Goal: Transaction & Acquisition: Purchase product/service

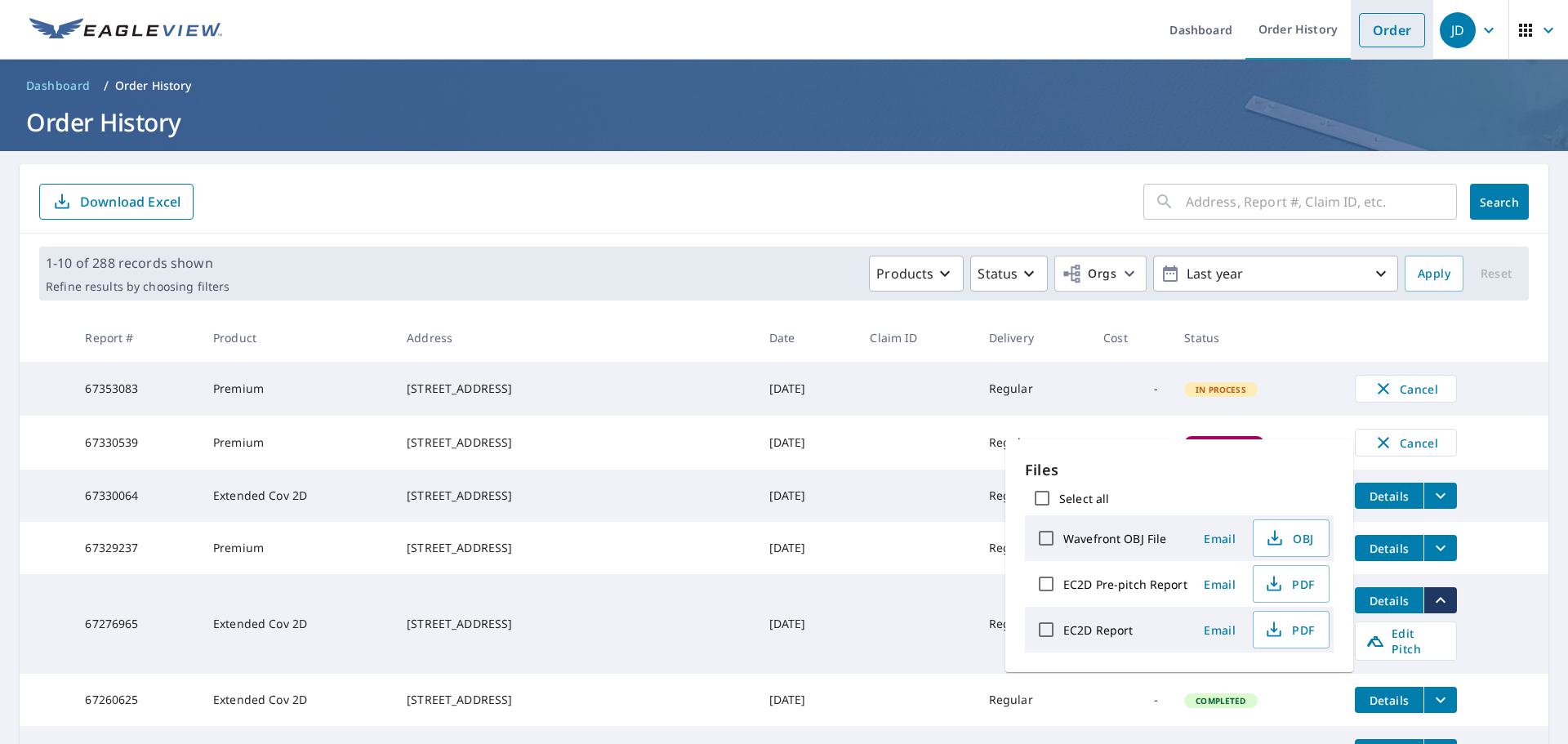
click at [1359, 34] on link "Order" at bounding box center [1391, 30] width 66 height 34
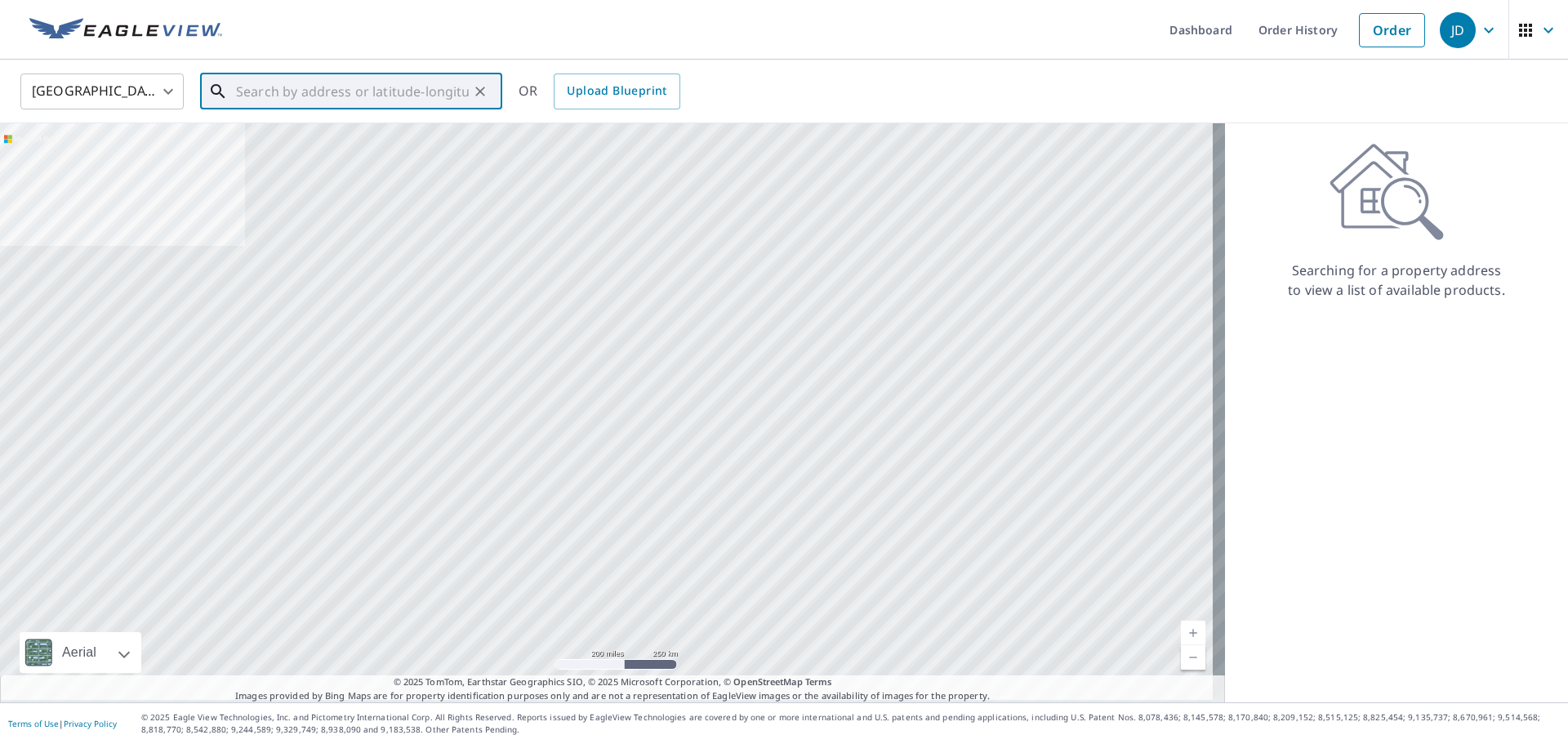
click at [262, 88] on input "text" at bounding box center [353, 92] width 233 height 46
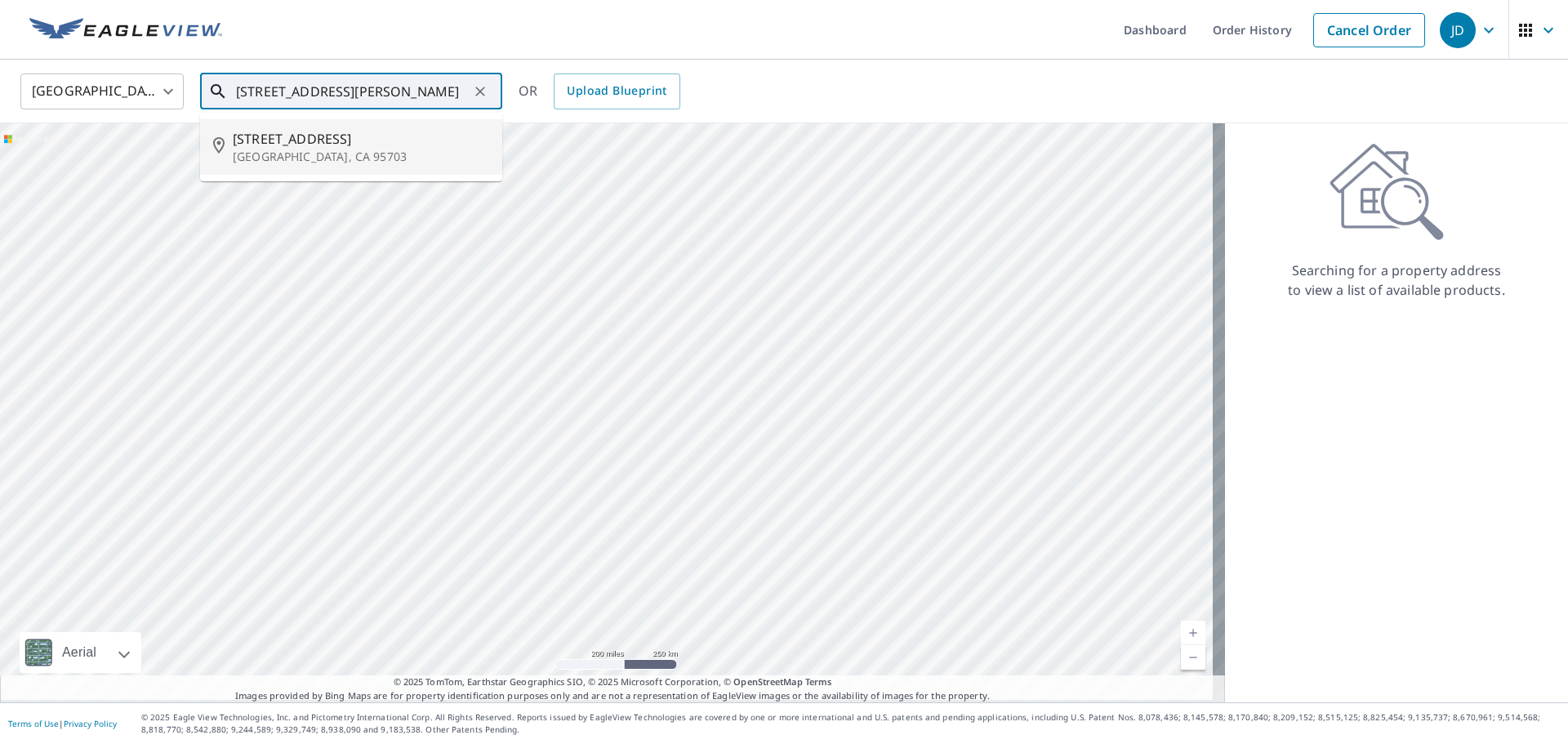
click at [294, 143] on span "[STREET_ADDRESS]" at bounding box center [361, 139] width 256 height 20
type input "[STREET_ADDRESS][PERSON_NAME]"
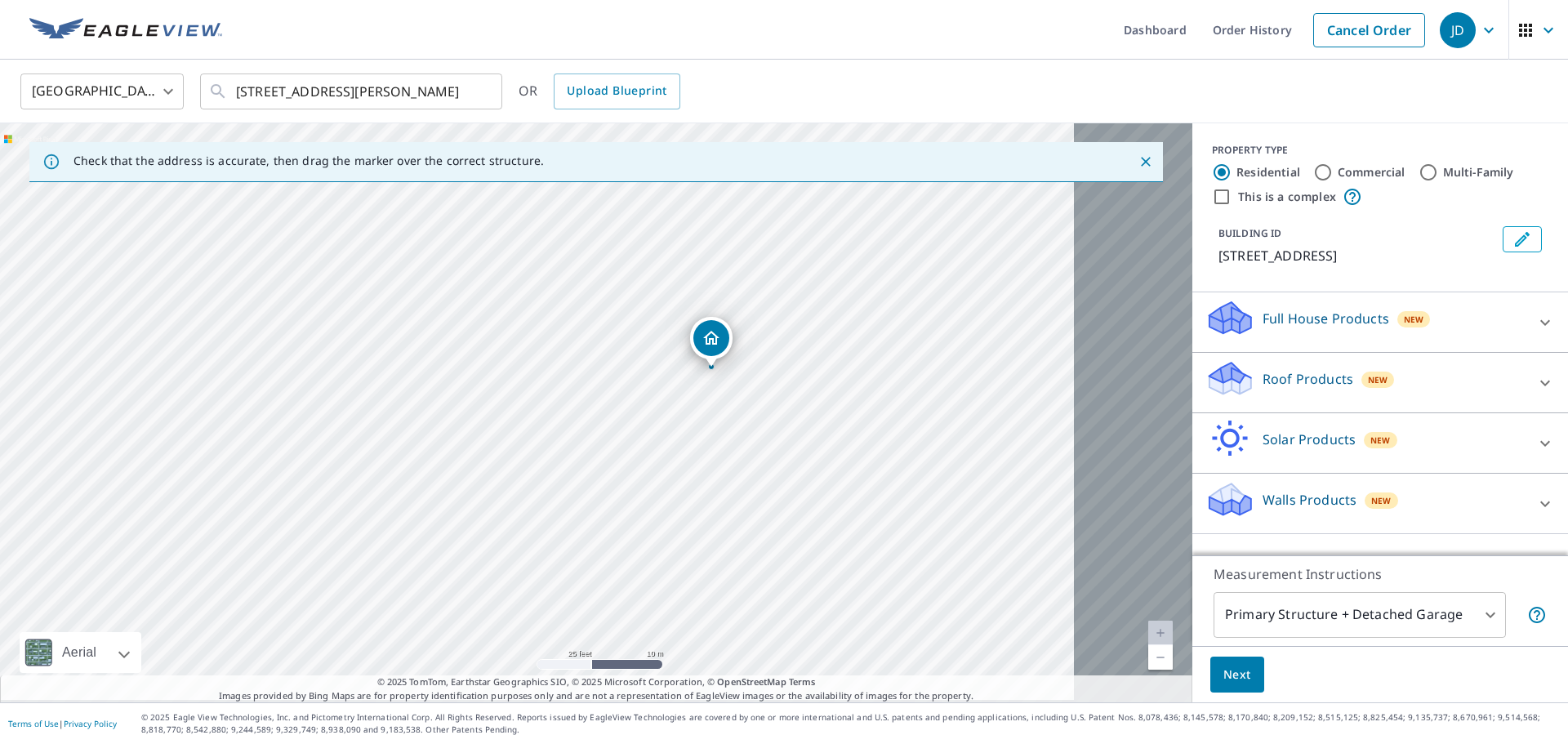
click at [1262, 389] on p "Roof Products" at bounding box center [1307, 379] width 91 height 20
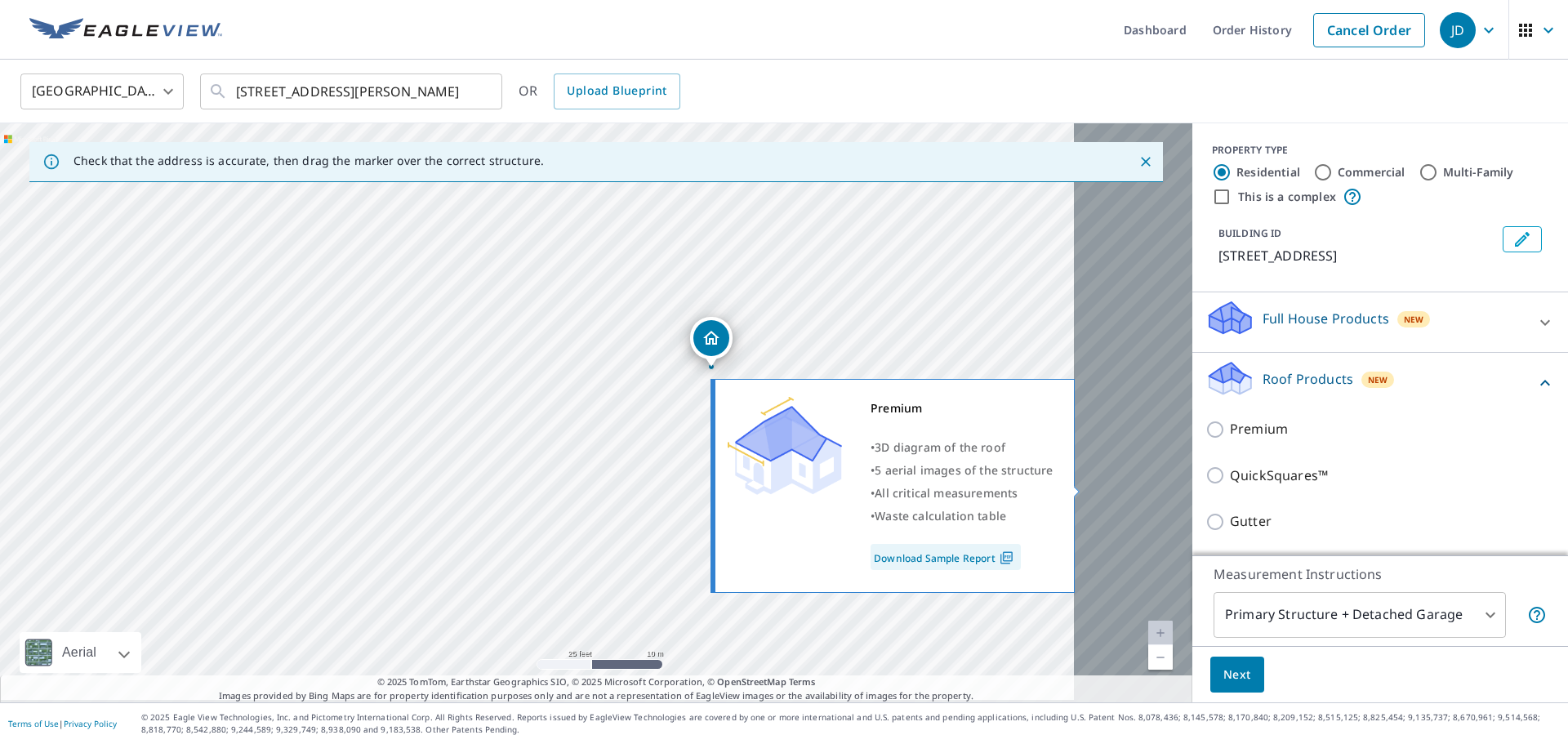
click at [1206, 440] on input "Premium" at bounding box center [1218, 430] width 25 height 20
checkbox input "true"
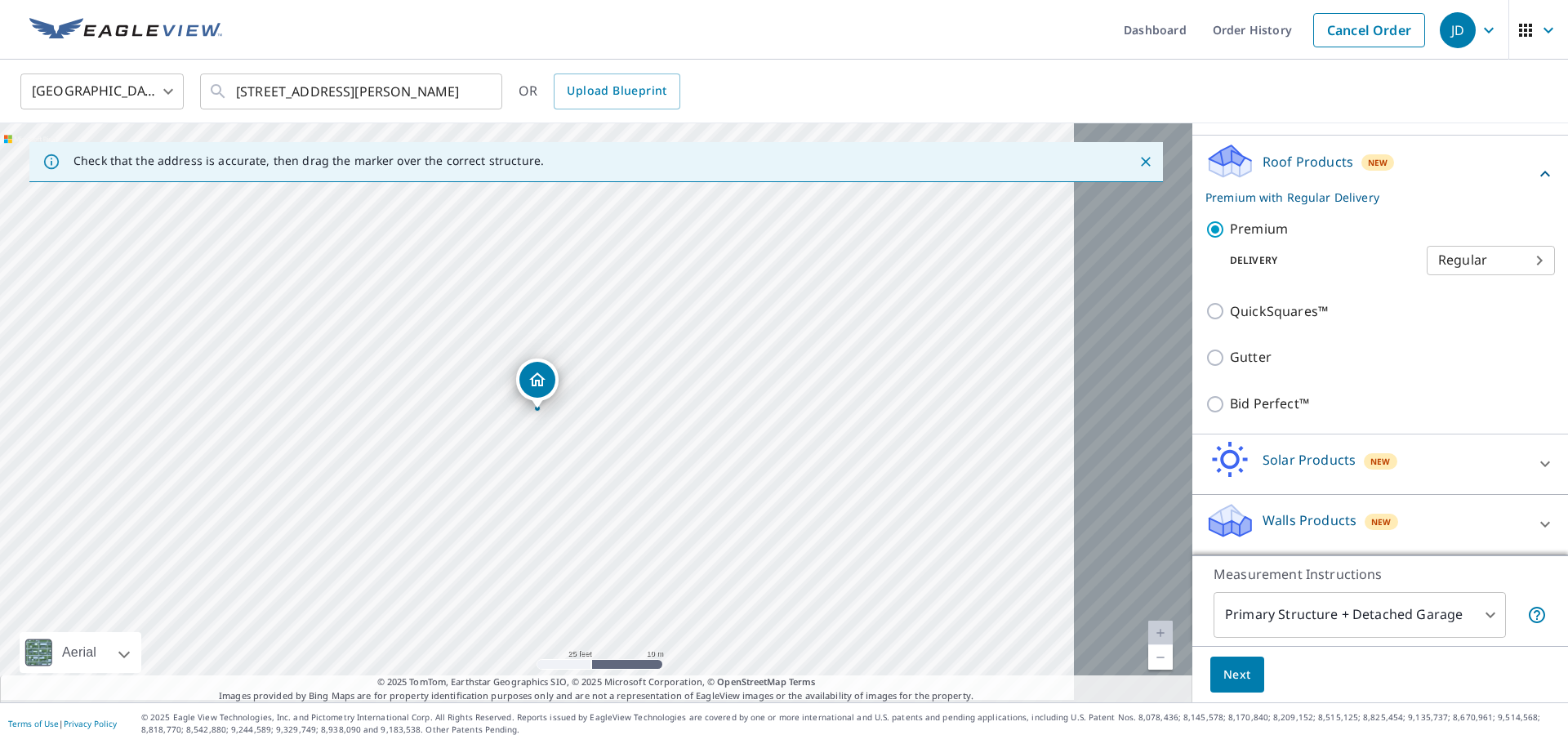
scroll to position [246, 0]
click at [1464, 608] on body "JD JD Dashboard Order History Cancel Order JD United States [GEOGRAPHIC_DATA] ​…" at bounding box center [784, 372] width 1568 height 744
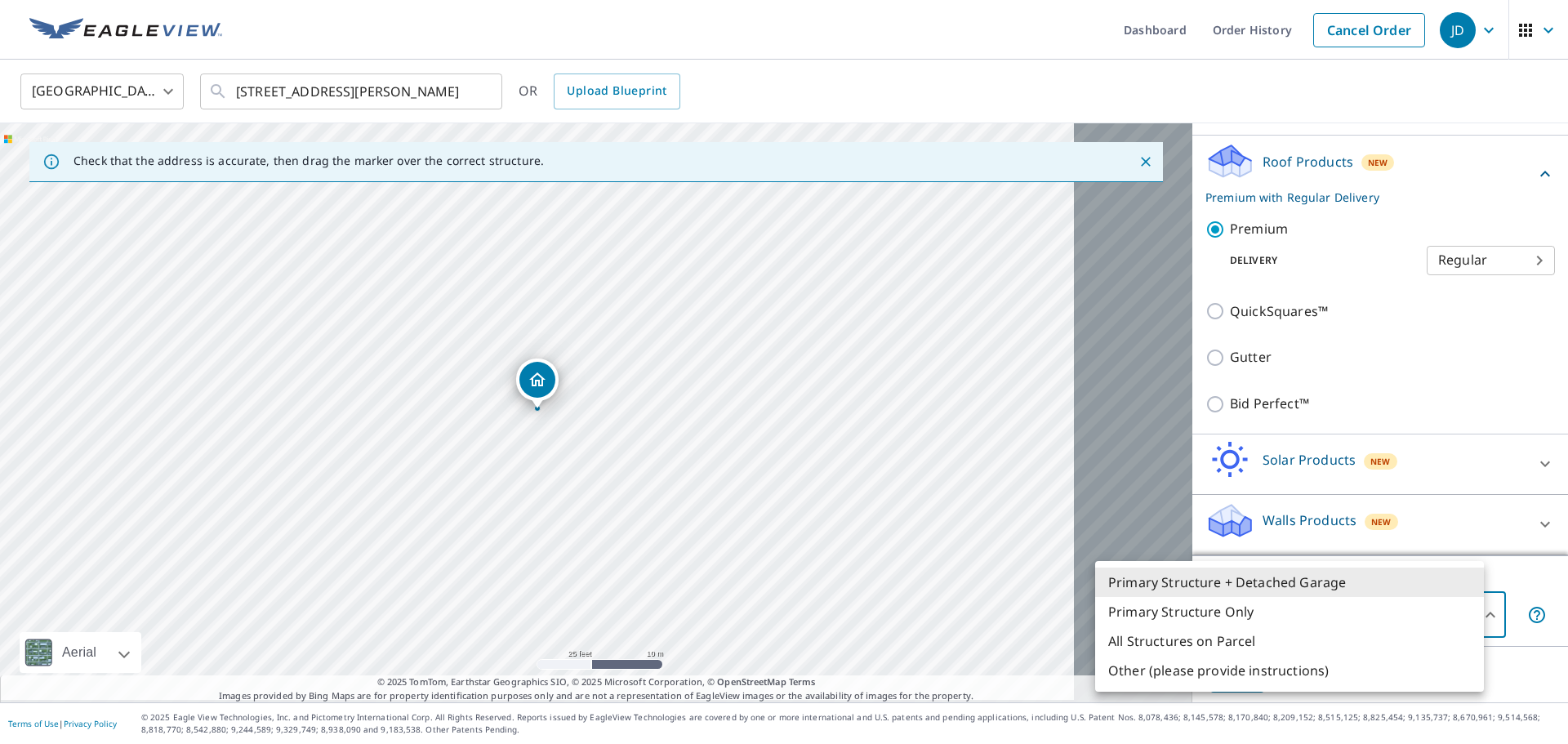
click at [1195, 656] on li "All Structures on Parcel" at bounding box center [1289, 642] width 389 height 29
type input "3"
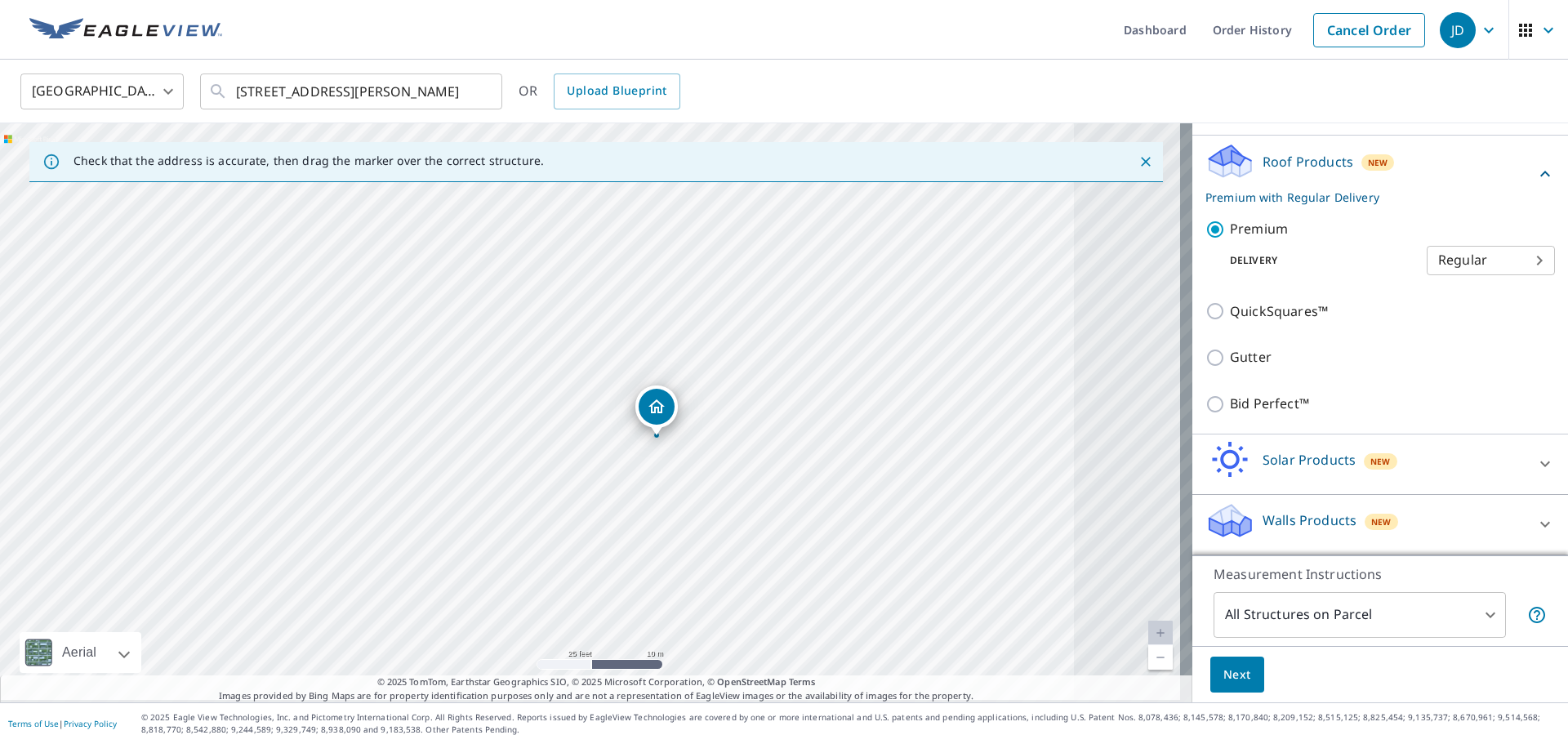
drag, startPoint x: 544, startPoint y: 385, endPoint x: 649, endPoint y: 410, distance: 107.9
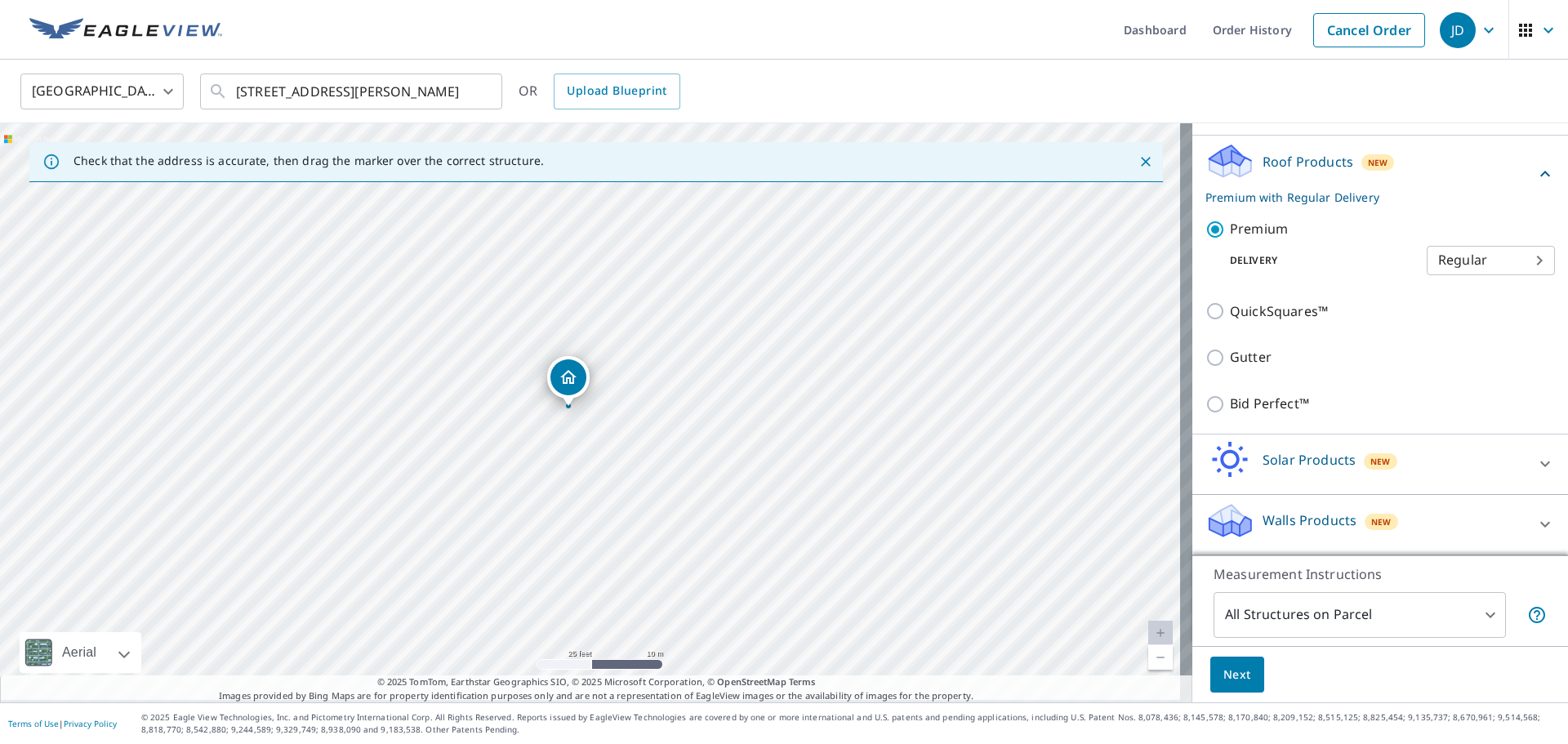
drag, startPoint x: 583, startPoint y: 377, endPoint x: 561, endPoint y: 375, distance: 22.1
click at [1239, 667] on span "Next" at bounding box center [1238, 675] width 28 height 20
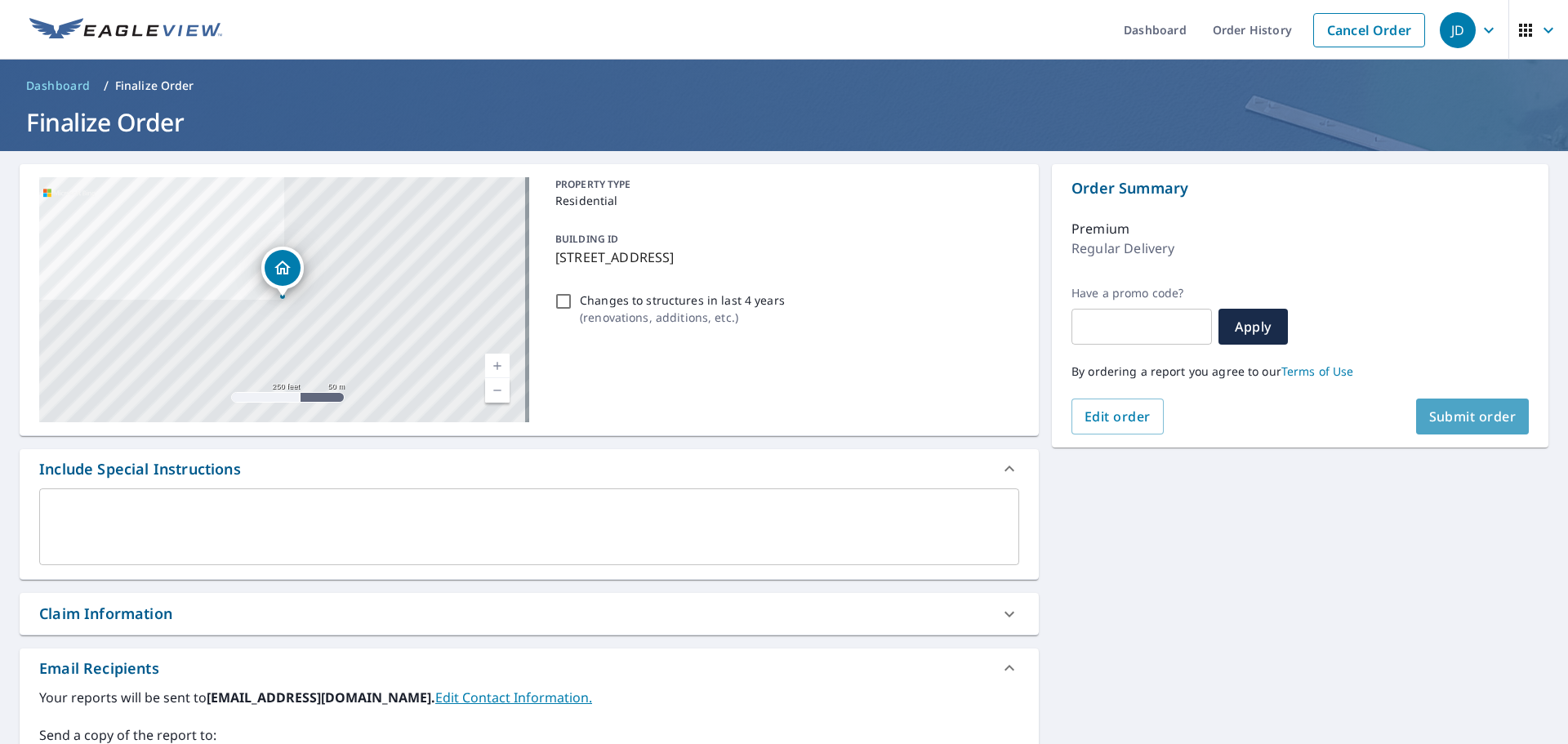
click at [1470, 418] on span "Submit order" at bounding box center [1472, 417] width 88 height 18
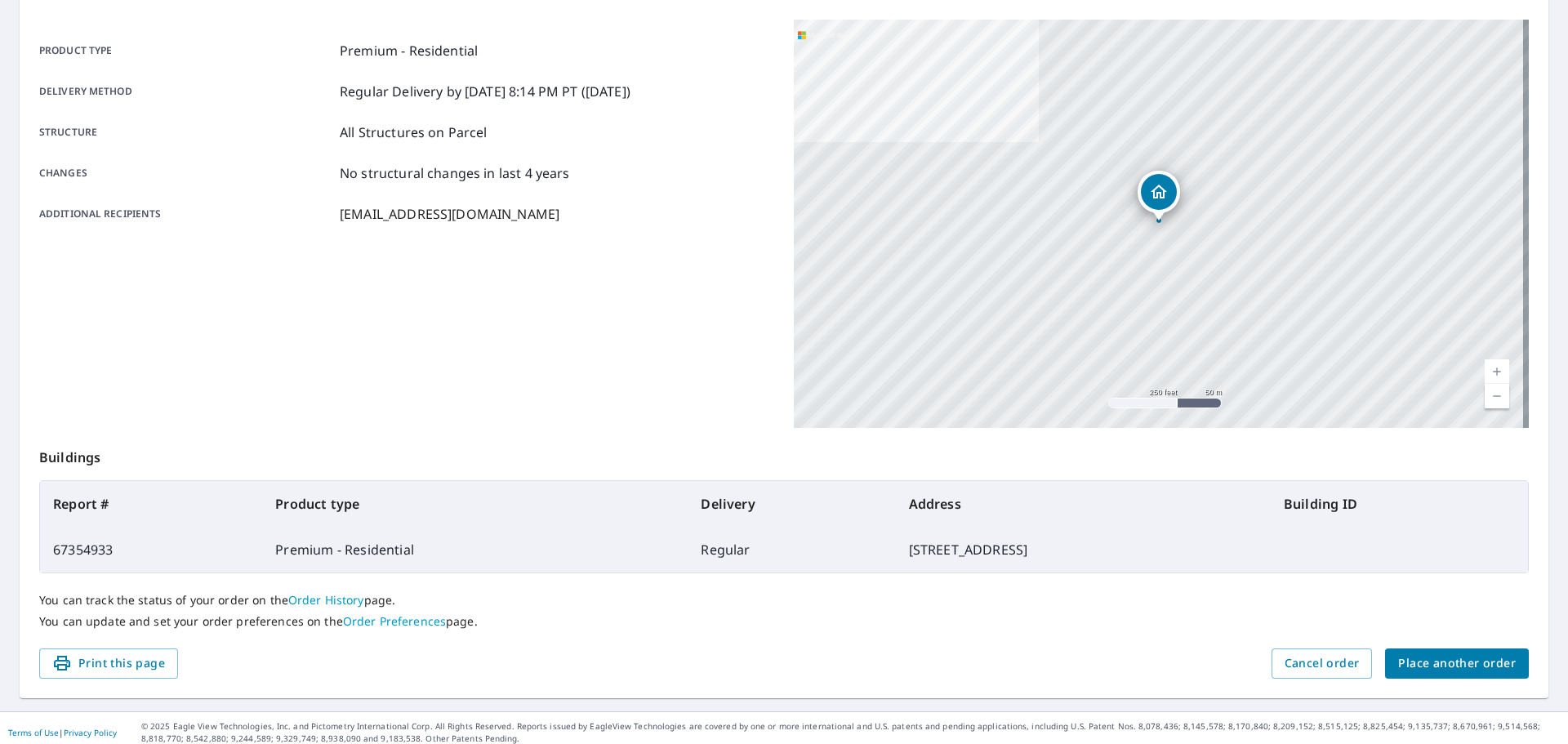
scroll to position [230, 0]
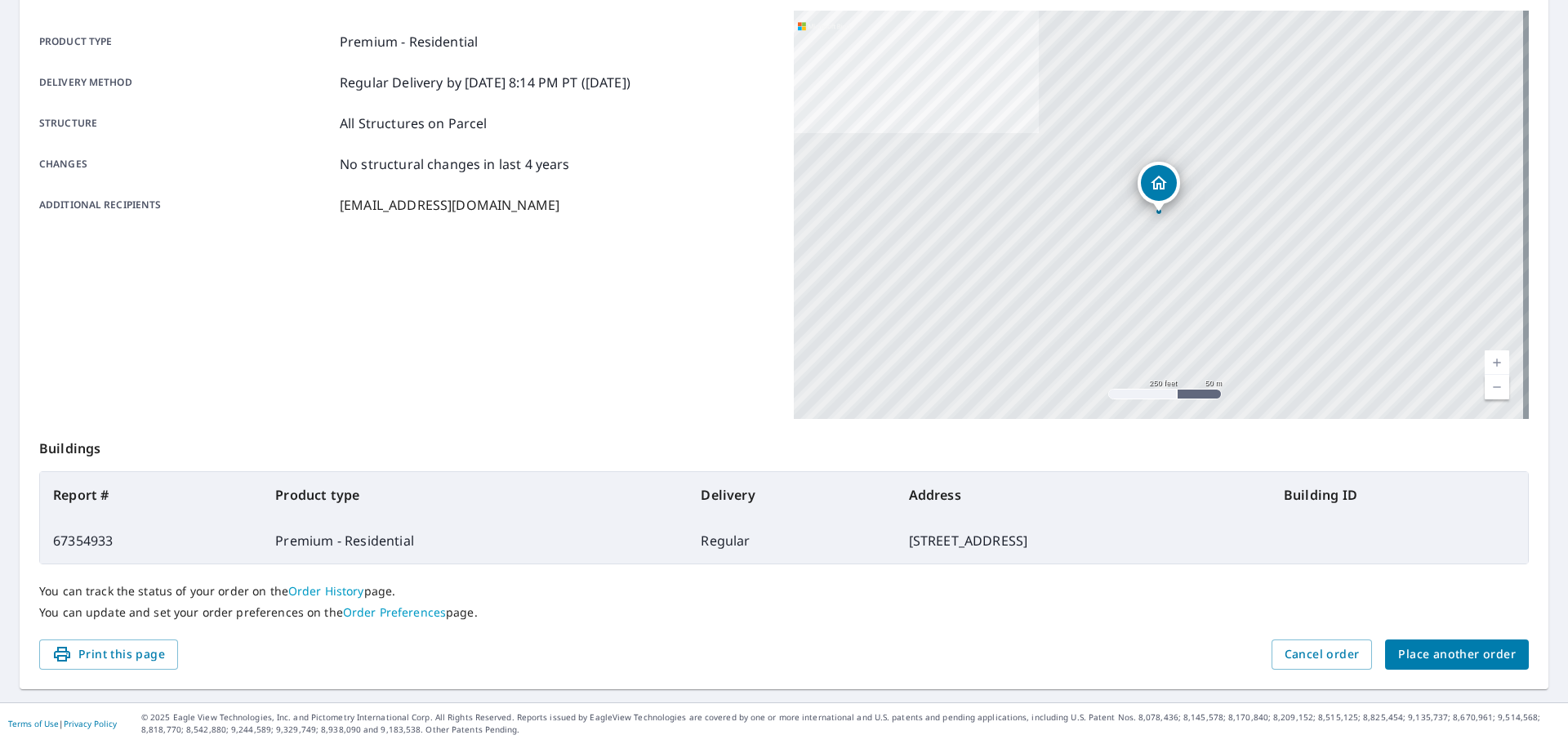
click at [1398, 645] on span "Place another order" at bounding box center [1457, 655] width 118 height 20
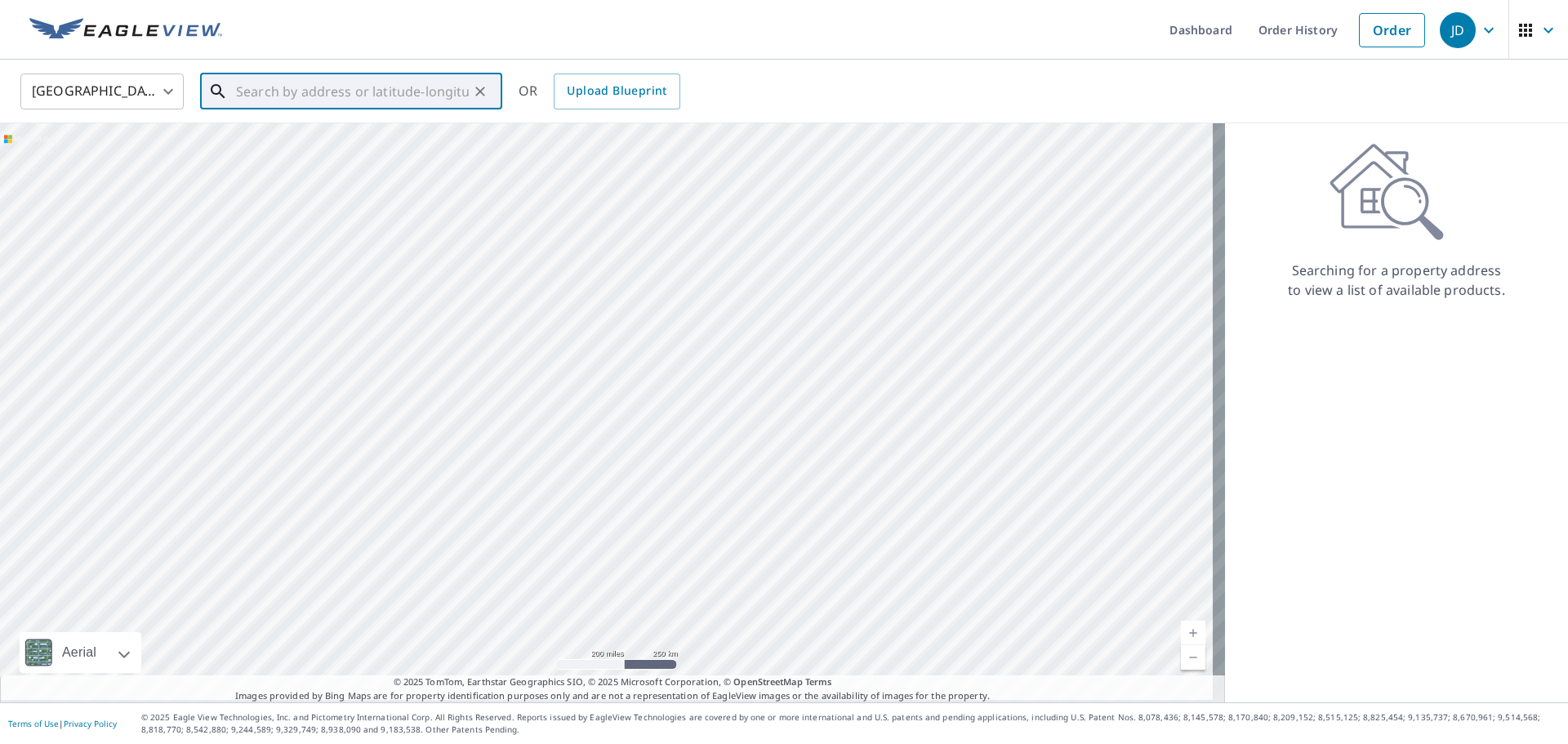
click at [294, 92] on input "text" at bounding box center [353, 92] width 233 height 46
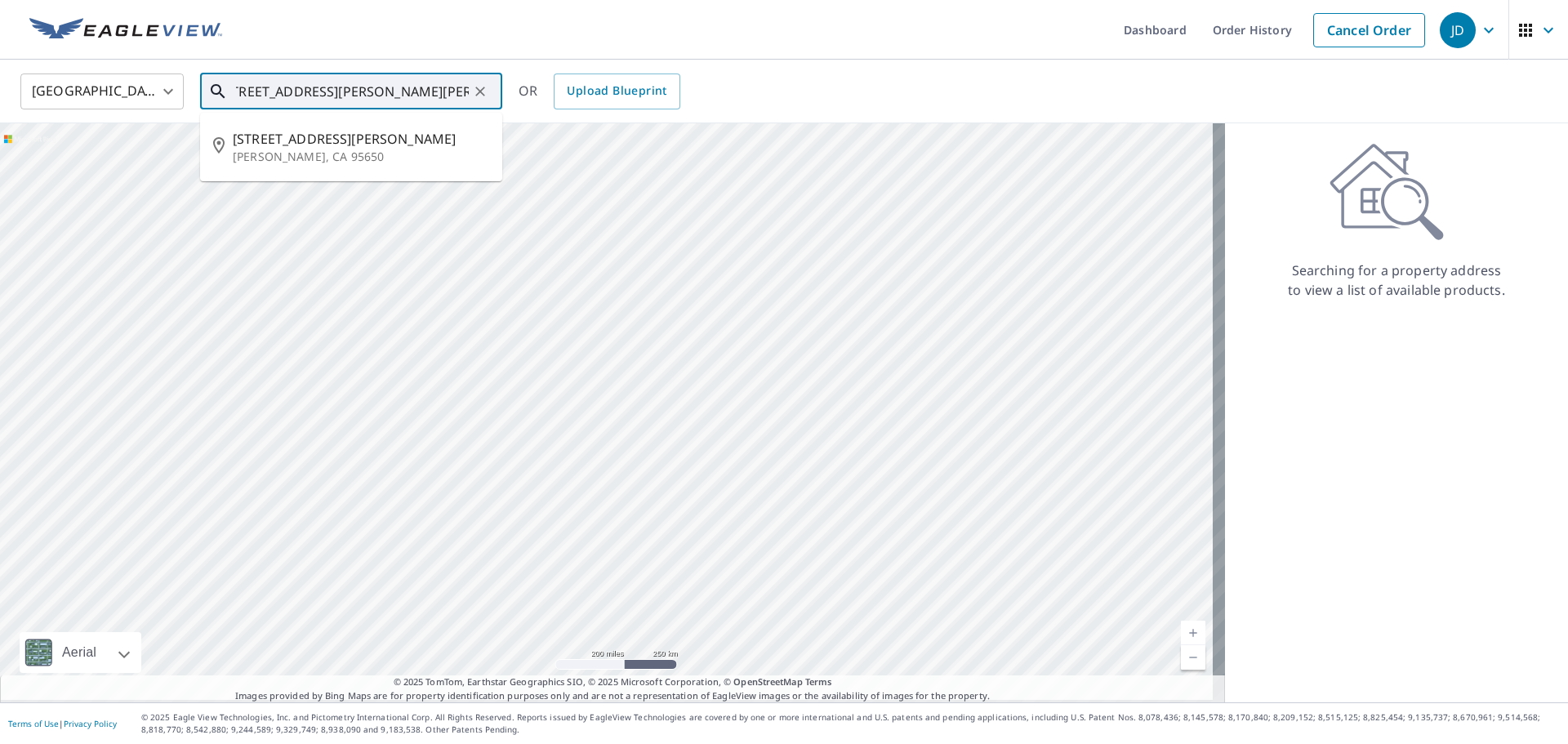
scroll to position [0, 25]
click at [306, 147] on span "[STREET_ADDRESS][PERSON_NAME]" at bounding box center [361, 139] width 256 height 20
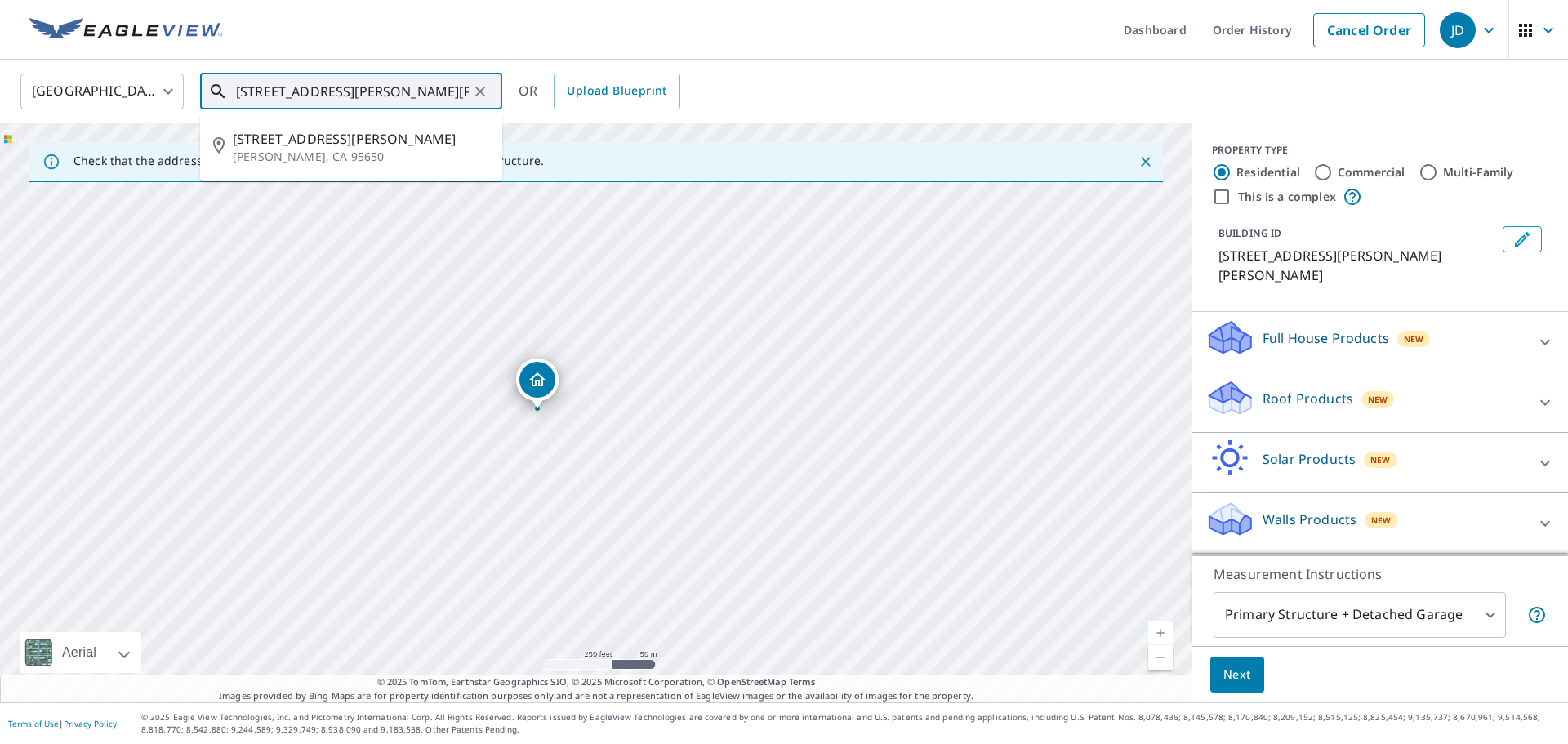
click at [289, 92] on input "[STREET_ADDRESS][PERSON_NAME][PERSON_NAME]" at bounding box center [353, 92] width 233 height 46
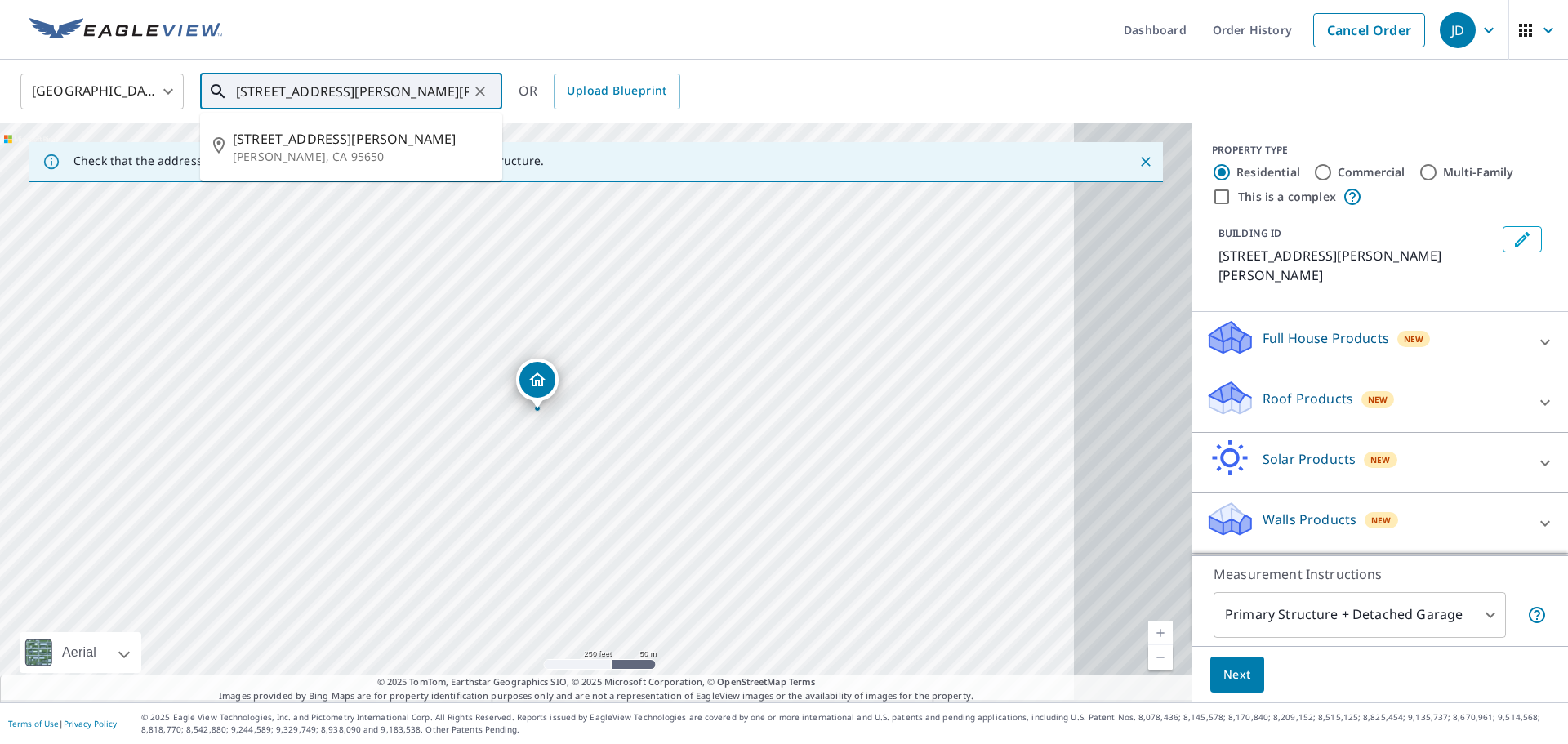
type input "[STREET_ADDRESS][PERSON_NAME][PERSON_NAME]"
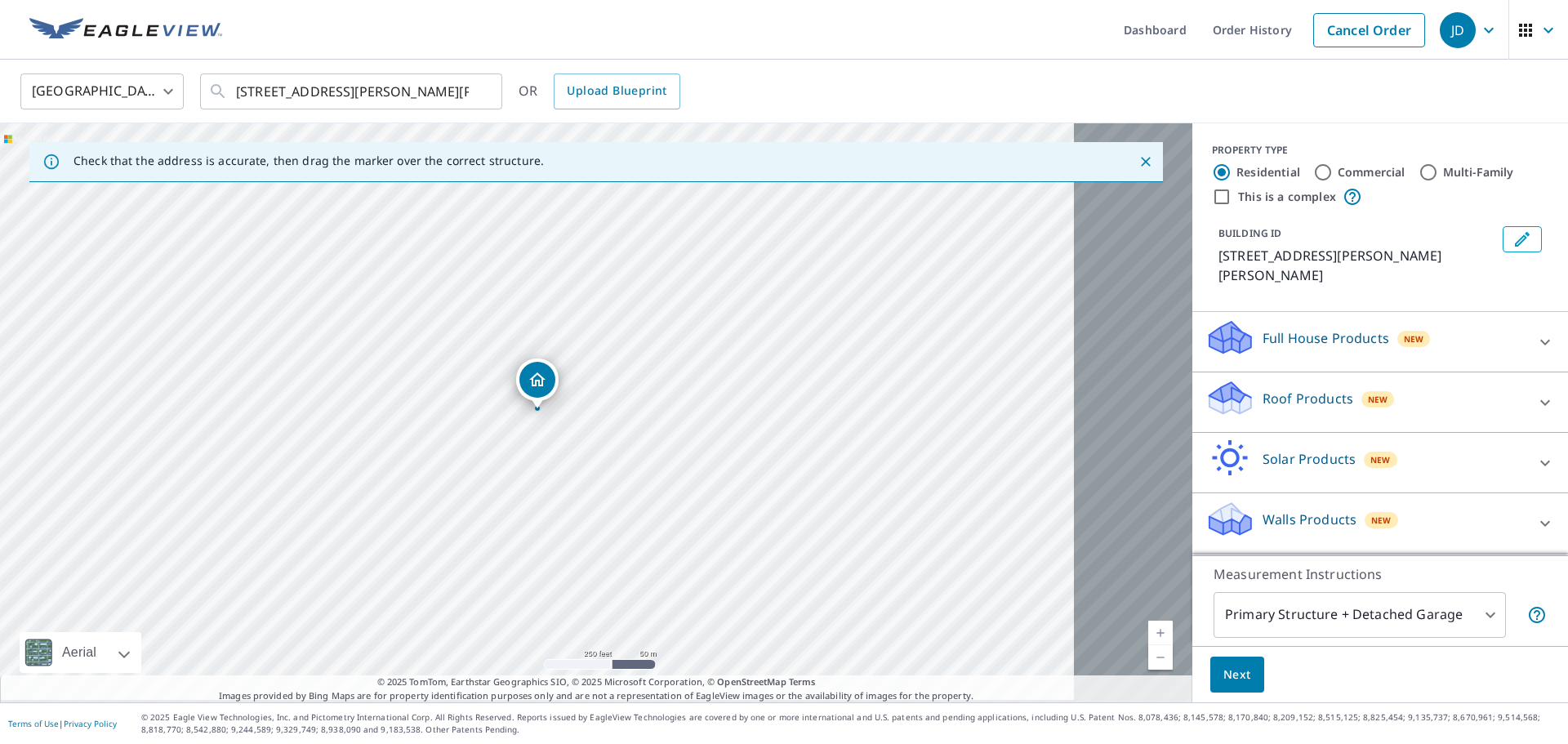
click at [1262, 408] on p "Roof Products" at bounding box center [1307, 399] width 91 height 20
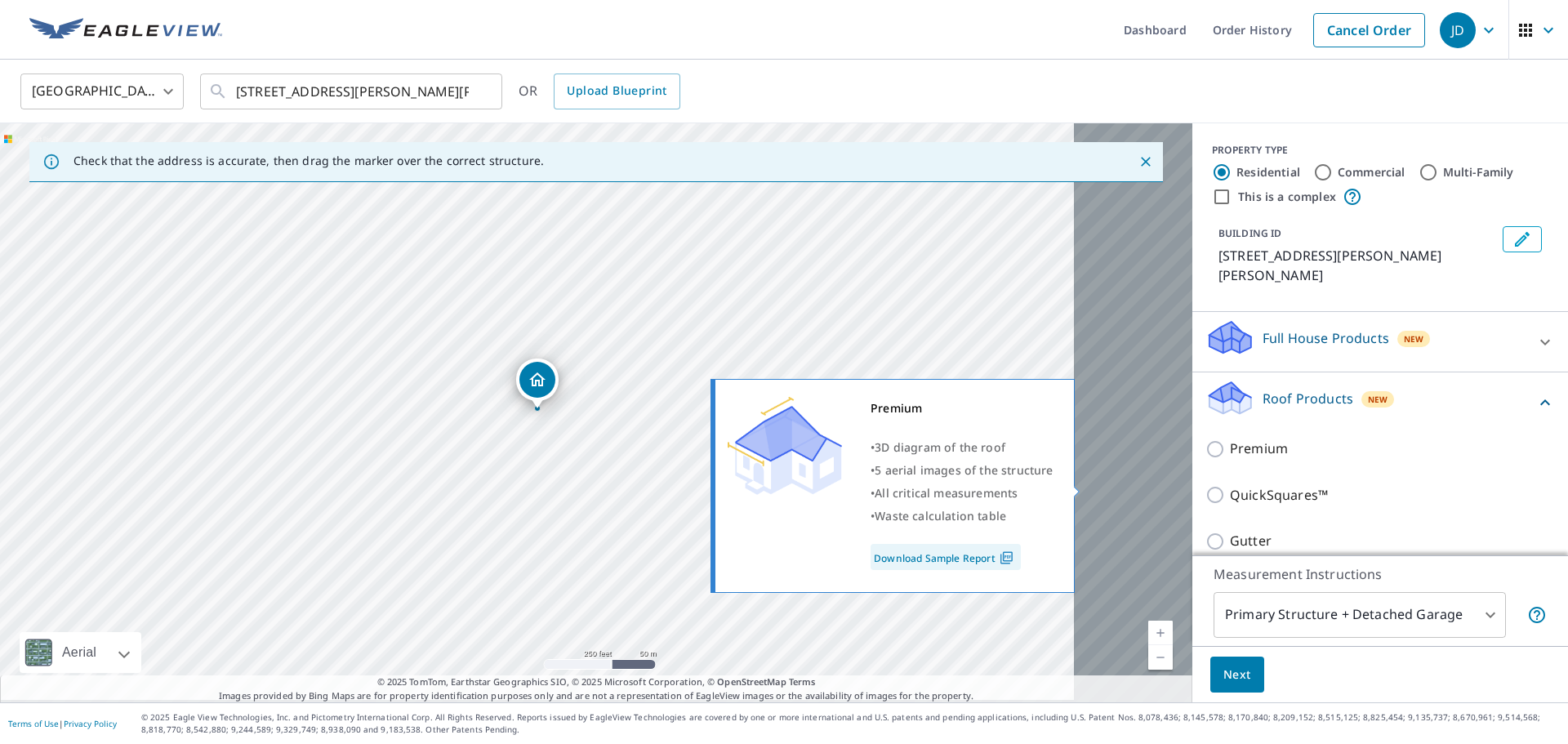
click at [1206, 459] on input "Premium" at bounding box center [1218, 449] width 25 height 20
checkbox input "true"
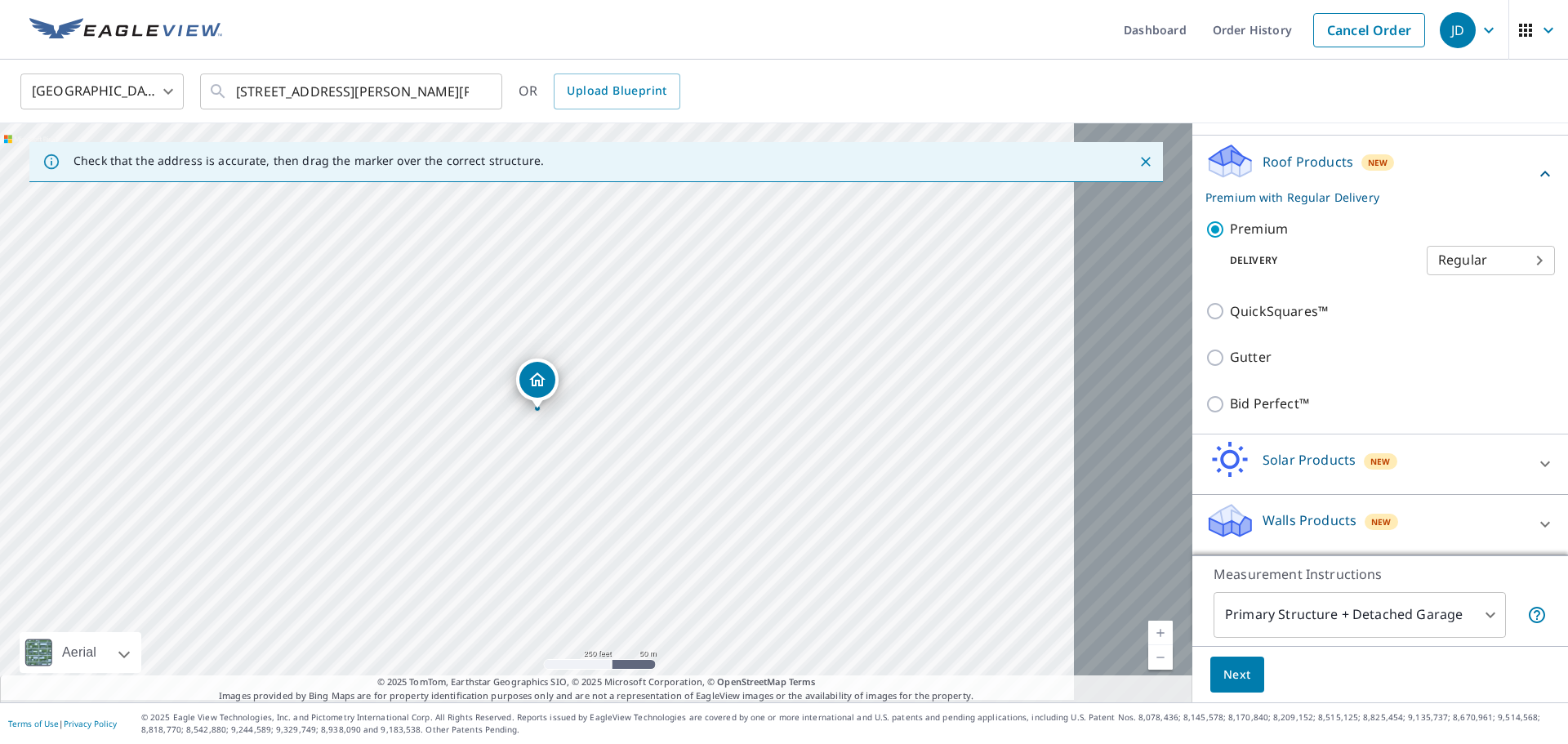
scroll to position [345, 0]
click at [1460, 602] on body "JD JD Dashboard Order History Cancel Order JD [GEOGRAPHIC_DATA] [GEOGRAPHIC_DAT…" at bounding box center [784, 372] width 1568 height 744
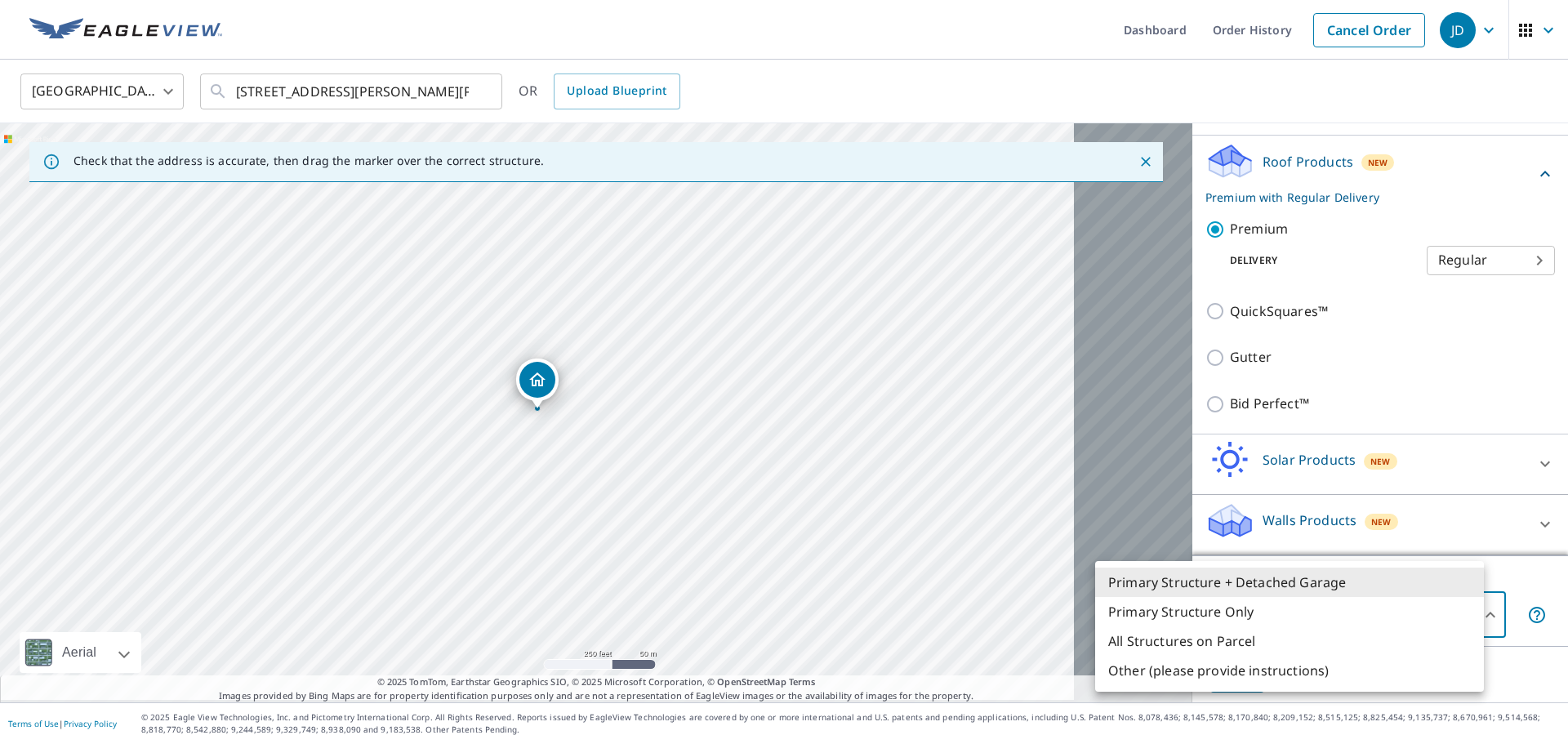
click at [1506, 254] on div at bounding box center [784, 372] width 1568 height 744
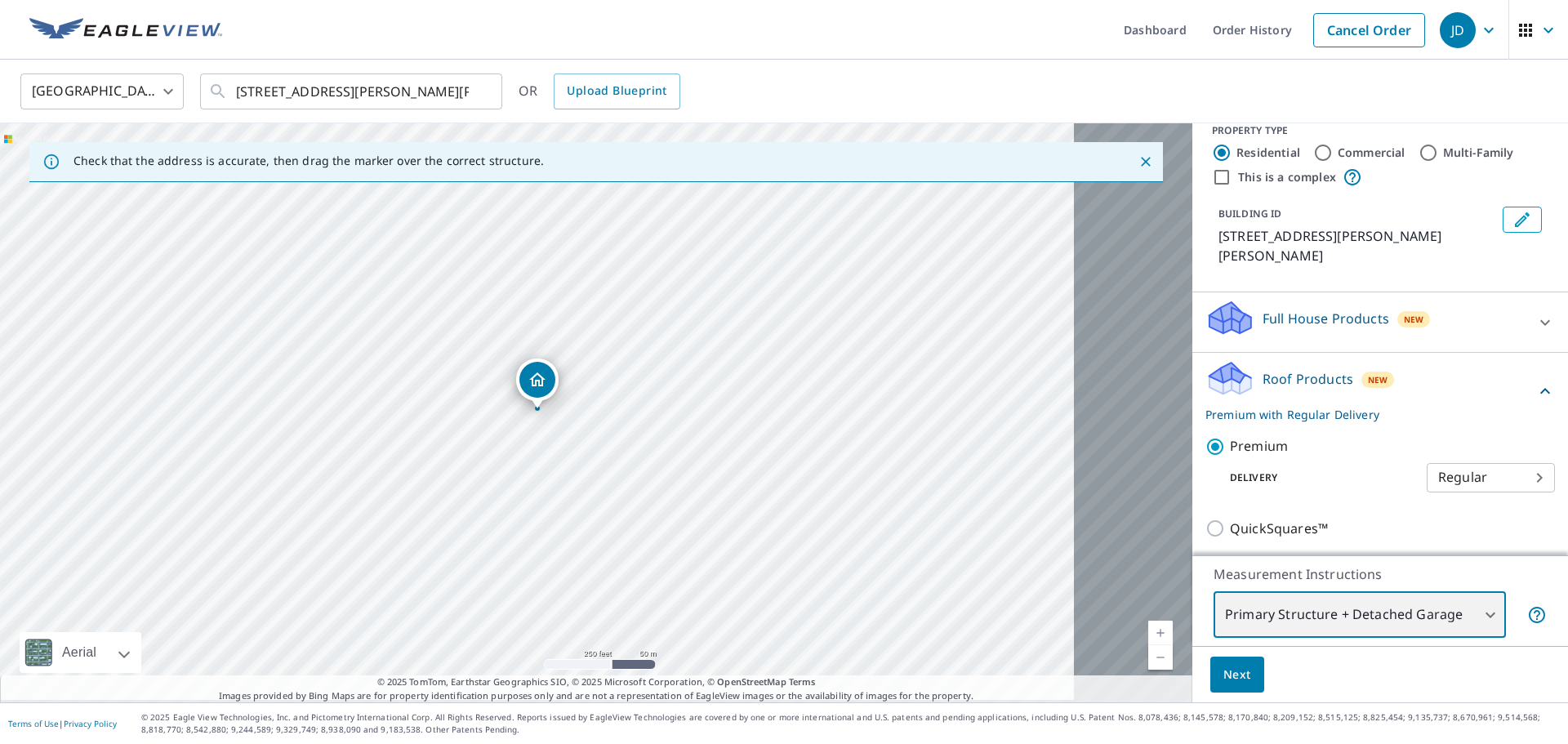
scroll to position [19, 0]
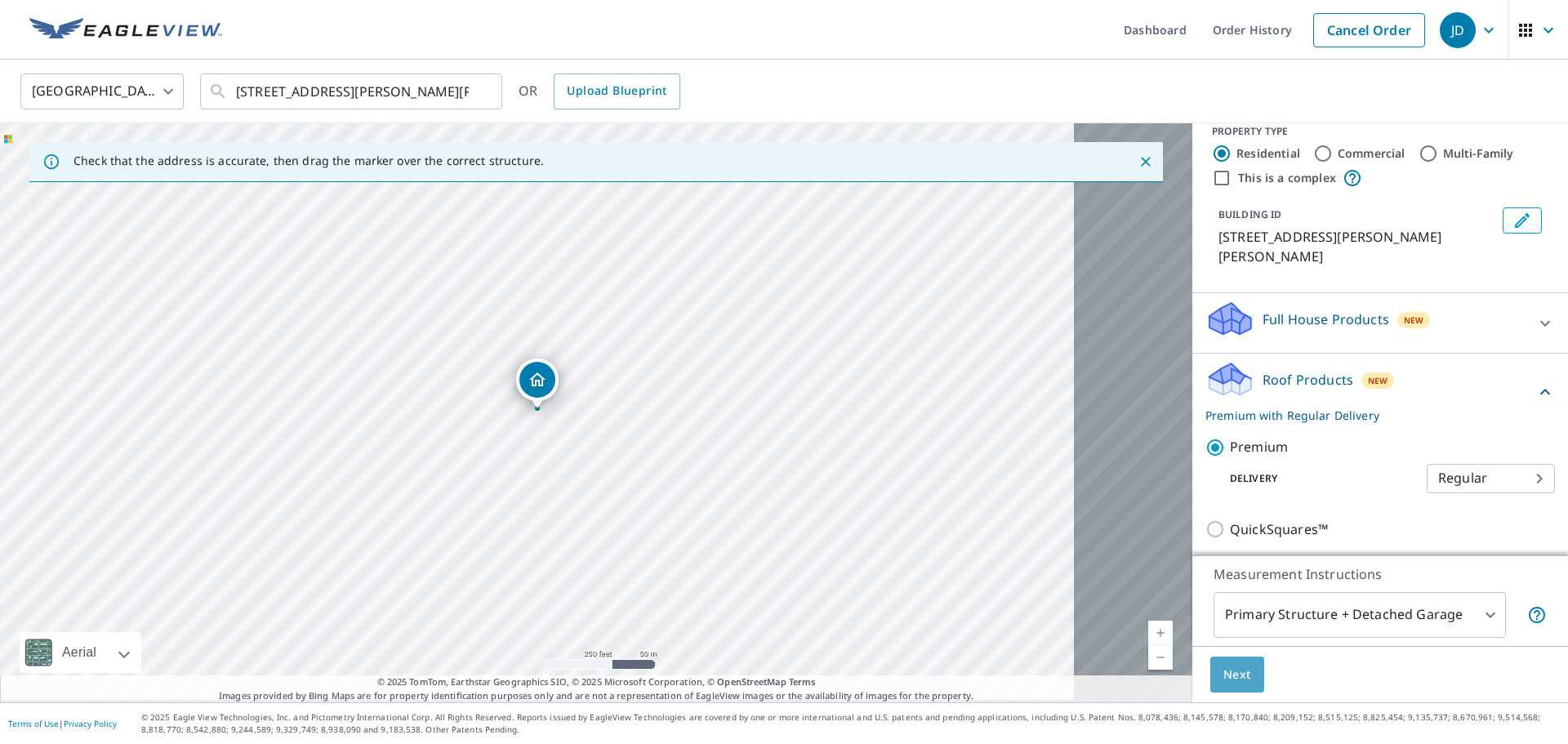
click at [1224, 670] on span "Next" at bounding box center [1238, 675] width 28 height 20
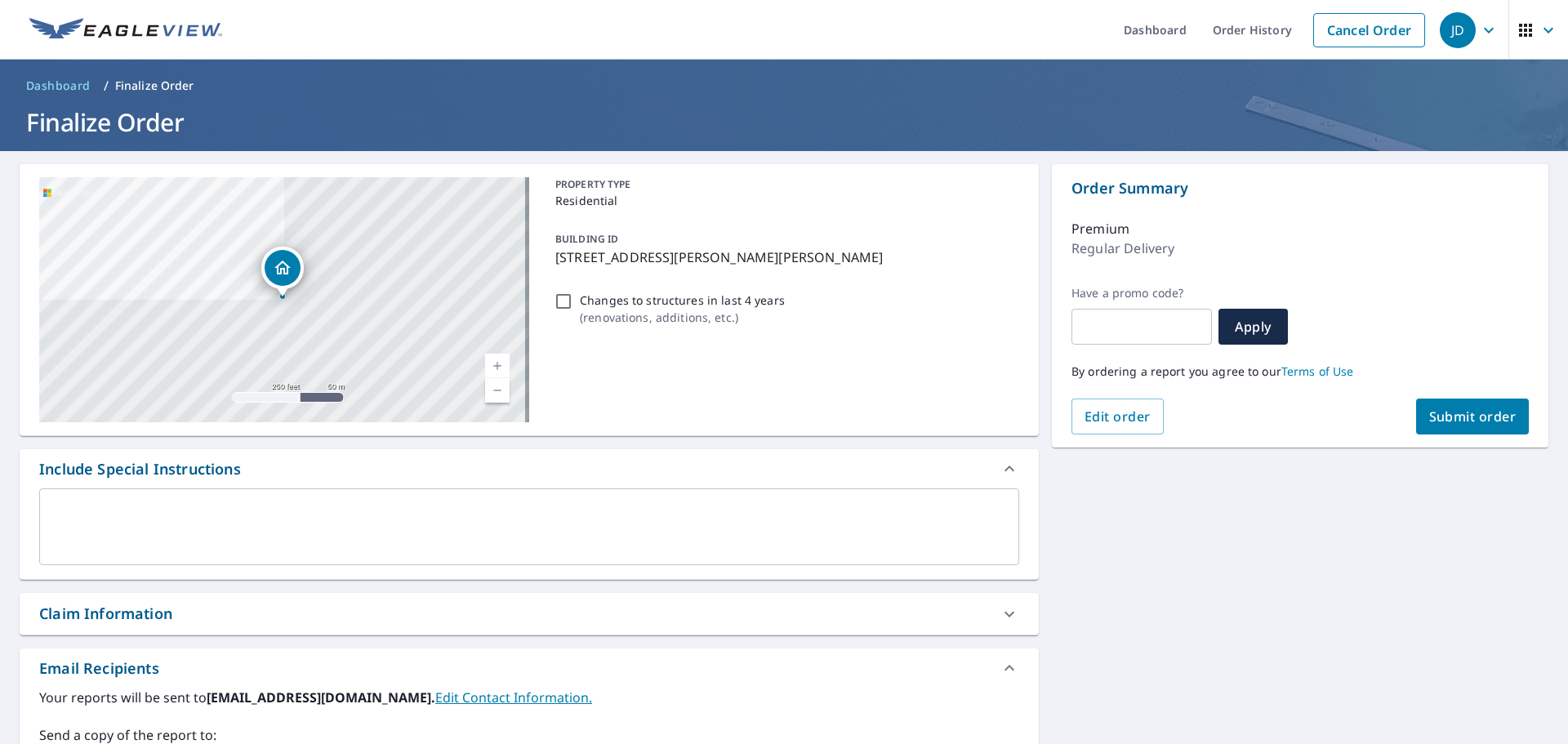
click at [563, 311] on input "Changes to structures in last 4 years ( renovations, additions, etc. )" at bounding box center [564, 301] width 20 height 20
checkbox input "true"
click at [1444, 417] on span "Submit order" at bounding box center [1472, 417] width 88 height 18
